Goal: Transaction & Acquisition: Purchase product/service

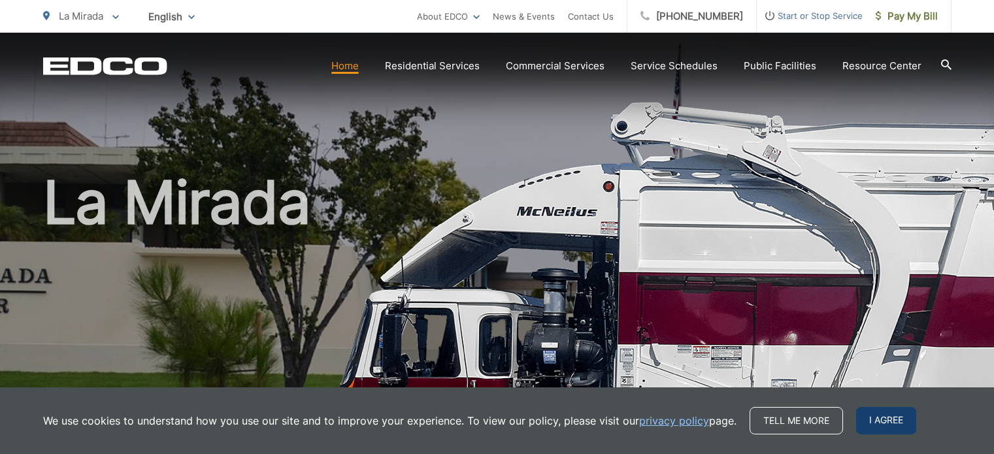
click at [878, 417] on span "I agree" at bounding box center [886, 420] width 60 height 27
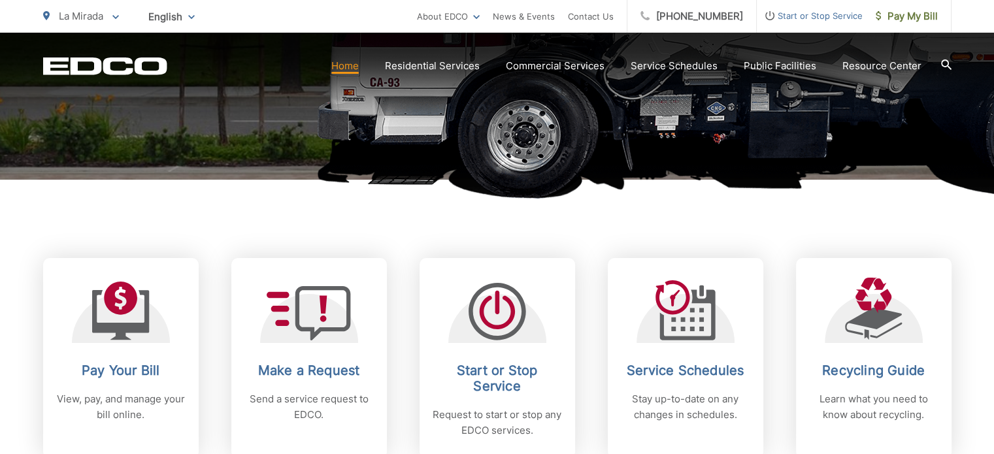
scroll to position [457, 0]
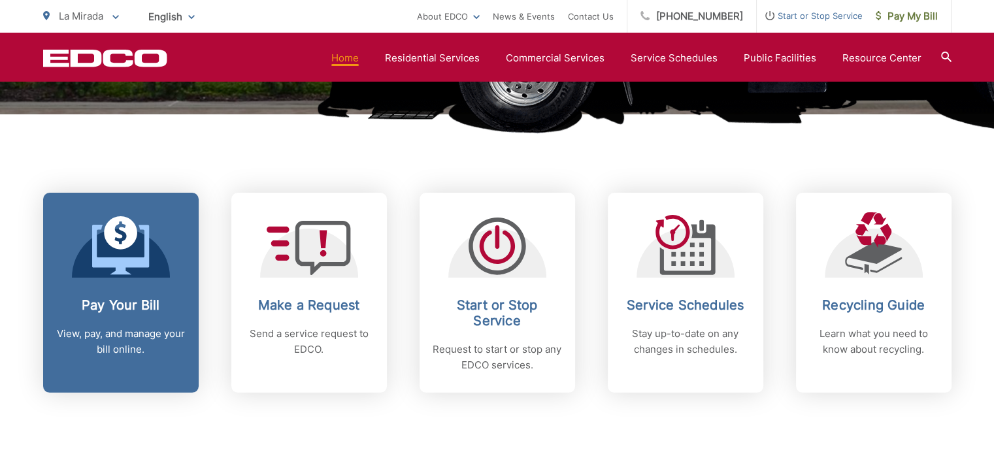
click at [126, 304] on h2 "Pay Your Bill" at bounding box center [120, 305] width 129 height 16
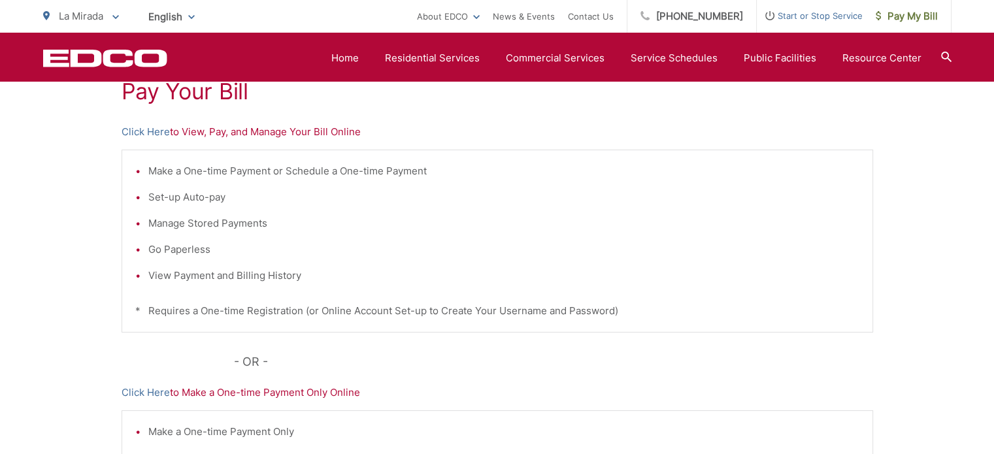
scroll to position [196, 0]
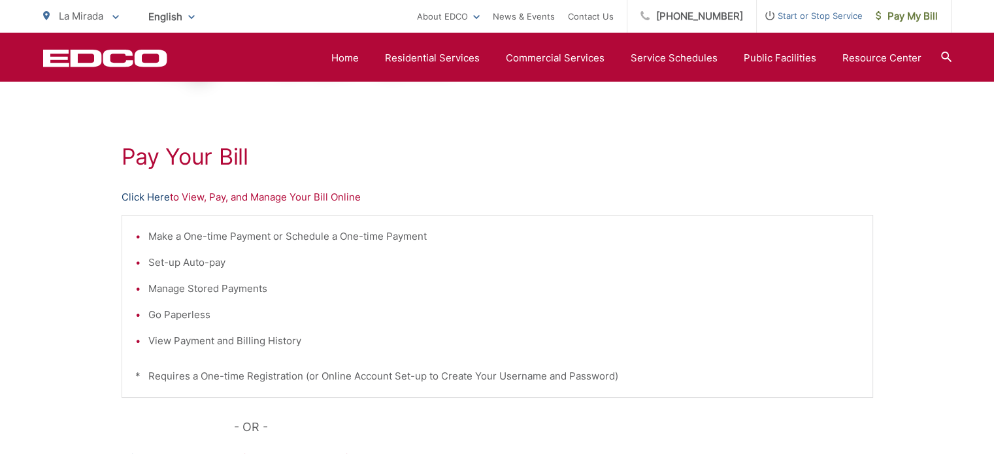
click at [154, 198] on link "Click Here" at bounding box center [145, 197] width 48 height 16
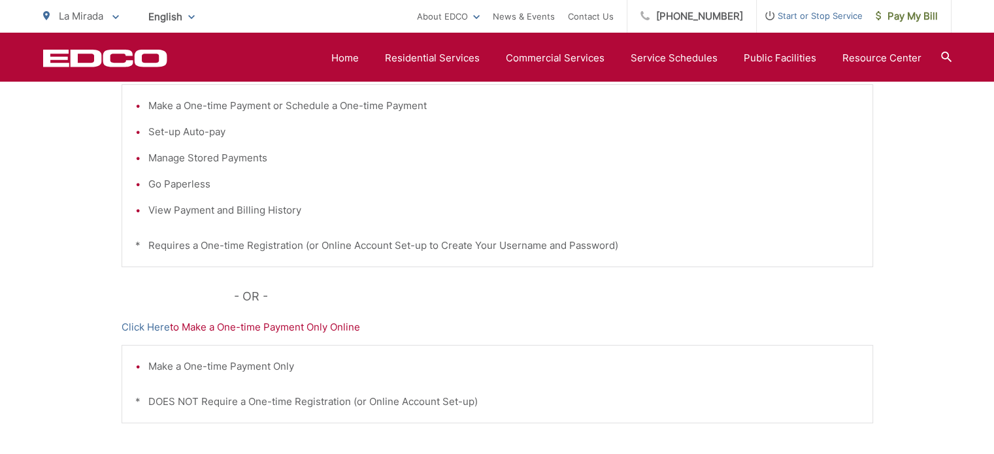
scroll to position [392, 0]
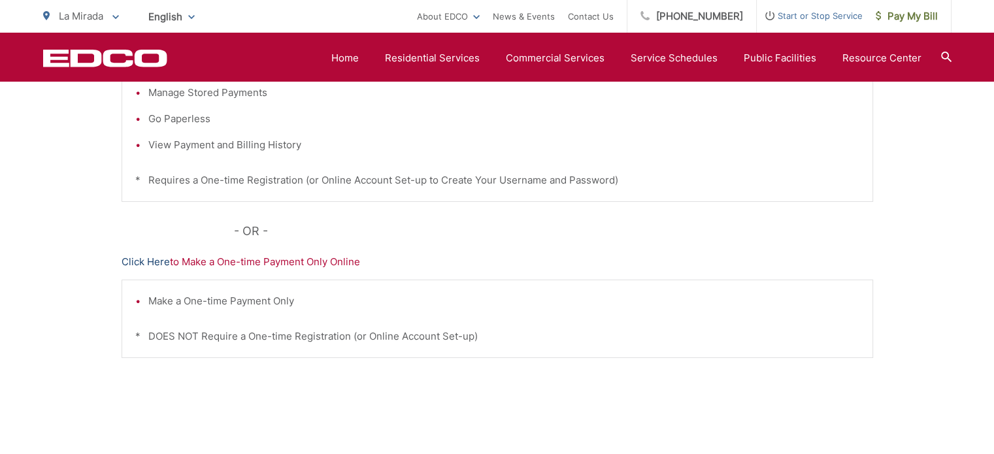
click at [154, 259] on link "Click Here" at bounding box center [145, 262] width 48 height 16
